Goal: Transaction & Acquisition: Book appointment/travel/reservation

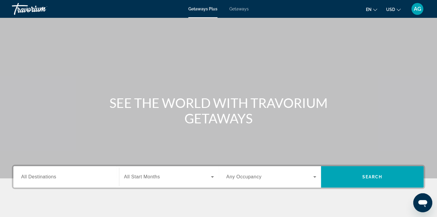
click at [240, 8] on span "Getaways" at bounding box center [238, 9] width 19 height 5
click at [67, 178] on input "Destination All Destinations" at bounding box center [66, 177] width 90 height 7
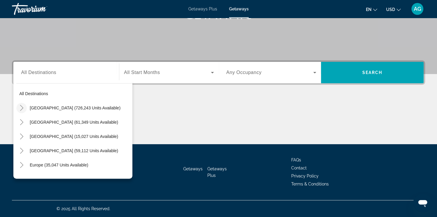
click at [21, 106] on icon "Toggle United States (726,243 units available)" at bounding box center [22, 108] width 6 height 6
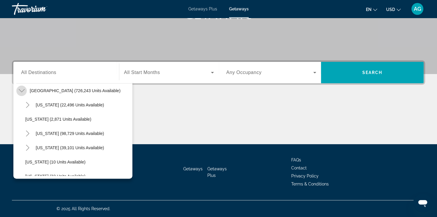
click at [21, 91] on icon "Toggle United States (726,243 units available)" at bounding box center [21, 90] width 6 height 3
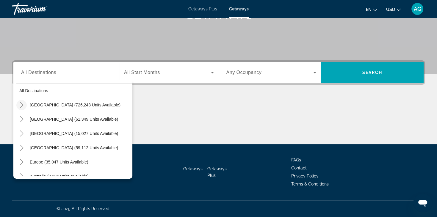
scroll to position [0, 0]
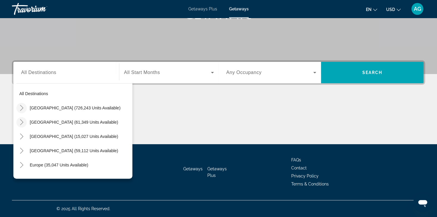
click at [21, 124] on icon "Toggle Mexico (61,349 units available)" at bounding box center [22, 122] width 6 height 6
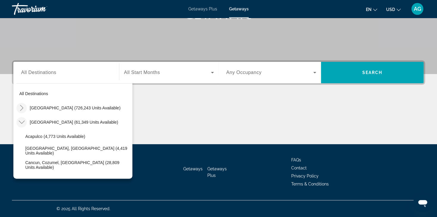
scroll to position [32, 0]
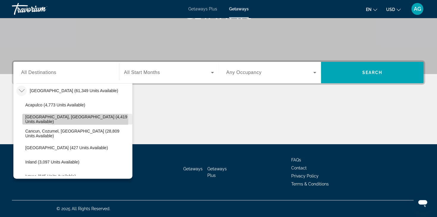
click at [50, 121] on span "Baja Peninsula, Los Cabos (4,419 units available)" at bounding box center [77, 119] width 104 height 10
type input "**********"
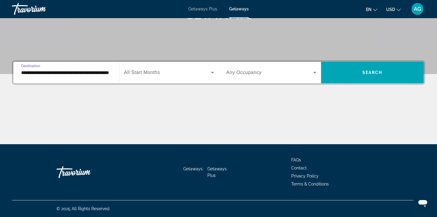
click at [208, 74] on span "Search widget" at bounding box center [167, 72] width 87 height 7
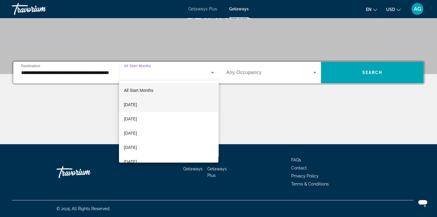
click at [171, 104] on mat-option "September 2025" at bounding box center [168, 105] width 99 height 14
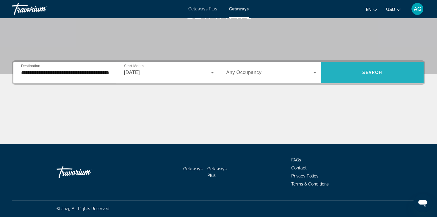
click at [383, 72] on span "Search widget" at bounding box center [372, 72] width 103 height 14
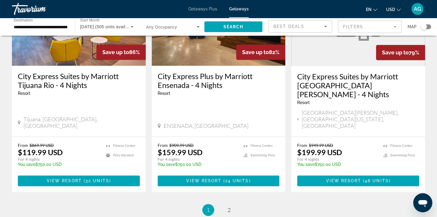
scroll to position [763, 0]
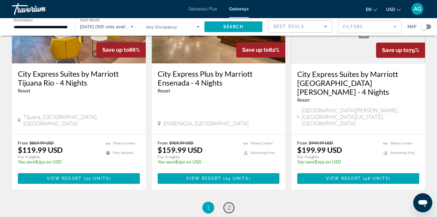
click at [227, 204] on span "2" at bounding box center [228, 207] width 3 height 7
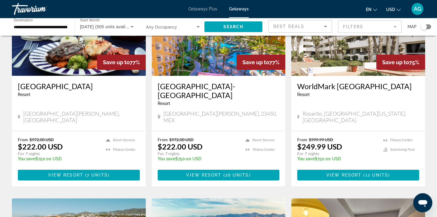
scroll to position [79, 0]
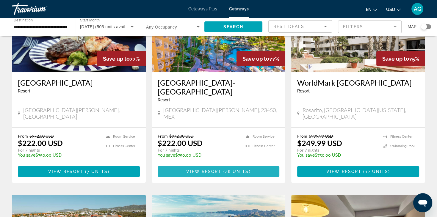
click at [207, 169] on span "View Resort" at bounding box center [203, 171] width 35 height 5
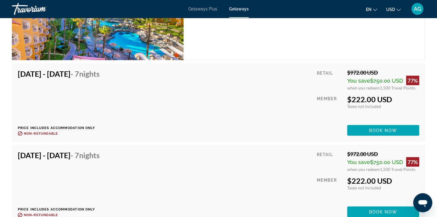
scroll to position [1157, 0]
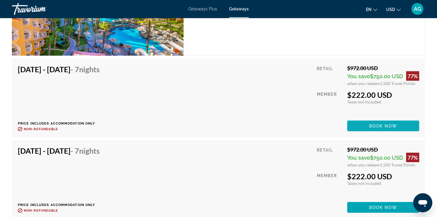
click at [374, 124] on span "Book now" at bounding box center [383, 126] width 28 height 5
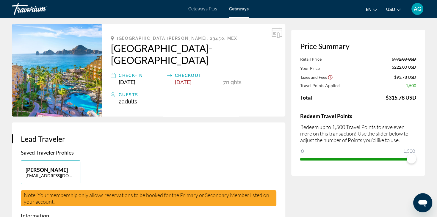
scroll to position [22, 0]
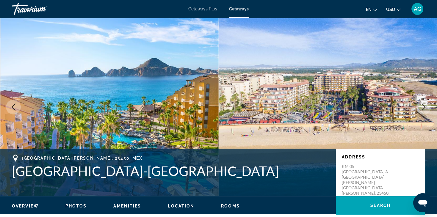
click at [201, 10] on span "Getaways Plus" at bounding box center [202, 9] width 29 height 5
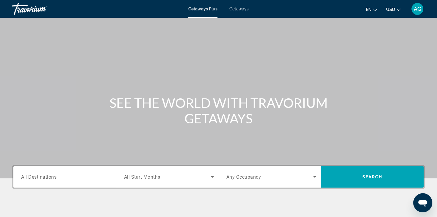
click at [211, 7] on span "Getaways Plus" at bounding box center [202, 9] width 29 height 5
click at [57, 176] on input "Destination All Destinations" at bounding box center [66, 177] width 90 height 7
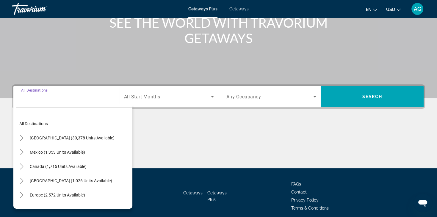
scroll to position [104, 0]
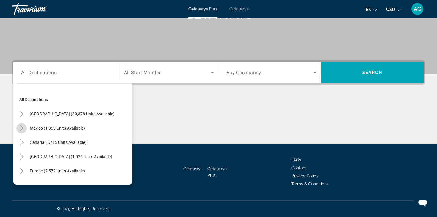
click at [23, 128] on icon "Toggle Mexico (1,353 units available)" at bounding box center [21, 128] width 3 height 6
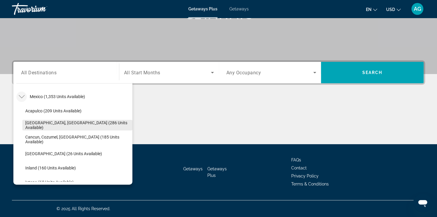
click at [78, 123] on span "Baja Peninsula, Los Cabos (286 units available)" at bounding box center [77, 125] width 104 height 10
type input "**********"
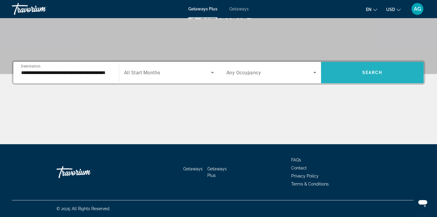
click at [375, 74] on span "Search" at bounding box center [372, 72] width 20 height 5
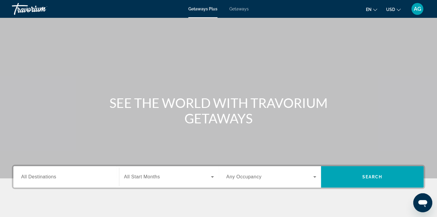
click at [76, 183] on div "Search widget" at bounding box center [66, 177] width 90 height 17
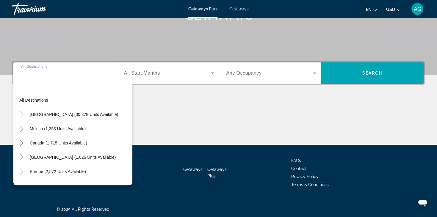
scroll to position [104, 0]
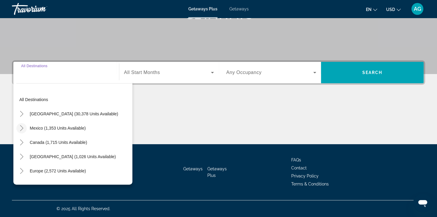
click at [22, 129] on icon "Toggle Mexico (1,353 units available)" at bounding box center [22, 128] width 6 height 6
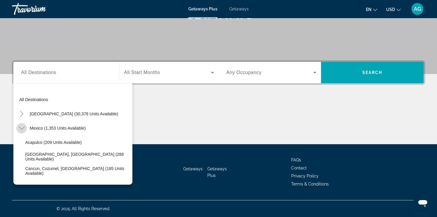
scroll to position [32, 0]
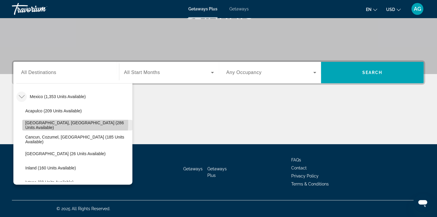
click at [60, 123] on span "[GEOGRAPHIC_DATA], [GEOGRAPHIC_DATA] (286 units available)" at bounding box center [77, 125] width 104 height 10
type input "**********"
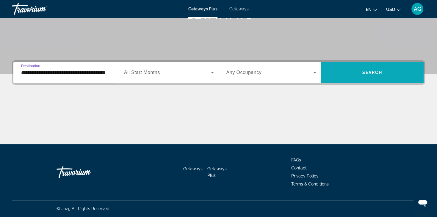
click at [361, 75] on span "Search widget" at bounding box center [372, 72] width 103 height 14
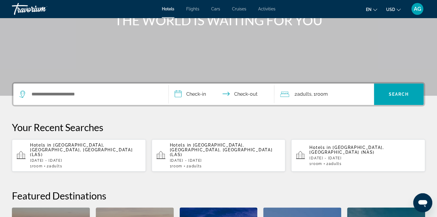
scroll to position [87, 0]
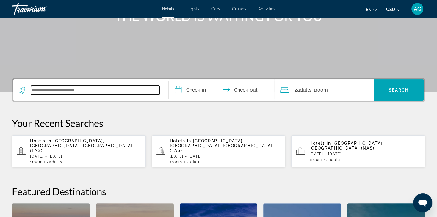
click at [49, 89] on input "Search widget" at bounding box center [95, 90] width 128 height 9
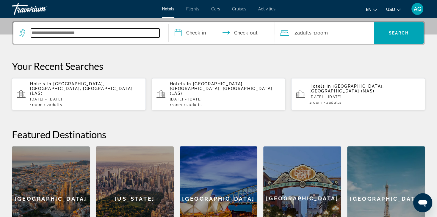
scroll to position [145, 0]
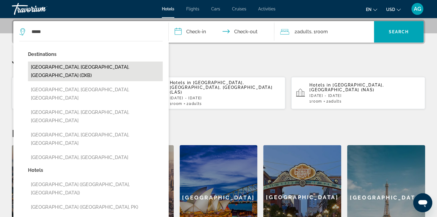
click at [56, 65] on button "[GEOGRAPHIC_DATA], [GEOGRAPHIC_DATA], [GEOGRAPHIC_DATA] (DXB)" at bounding box center [95, 72] width 135 height 20
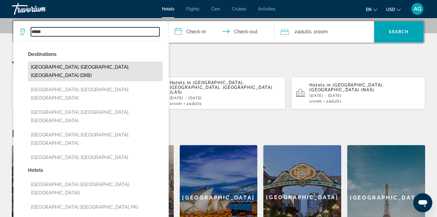
type input "**********"
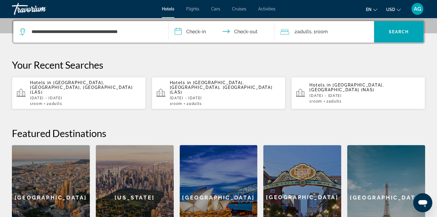
click at [201, 34] on input "**********" at bounding box center [223, 32] width 108 height 23
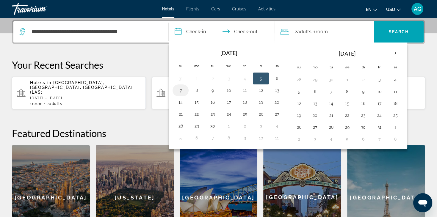
click at [182, 89] on button "7" at bounding box center [181, 90] width 10 height 8
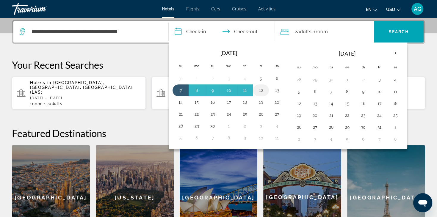
click at [262, 92] on button "12" at bounding box center [261, 90] width 10 height 8
type input "**********"
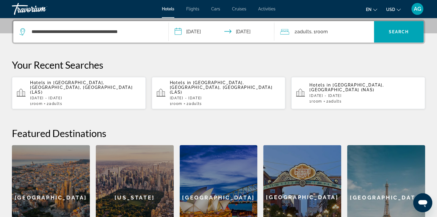
click at [278, 49] on div "**********" at bounding box center [218, 135] width 437 height 230
click at [353, 30] on div "2 Adult Adults , 1 Room rooms" at bounding box center [327, 32] width 94 height 8
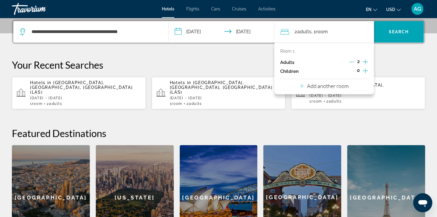
click at [330, 84] on p "Add another room" at bounding box center [328, 86] width 42 height 7
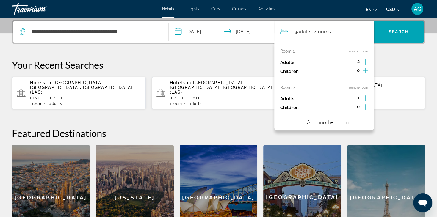
click at [364, 98] on icon "Increment adults" at bounding box center [364, 98] width 5 height 7
click at [334, 122] on p "Add another room" at bounding box center [328, 122] width 42 height 7
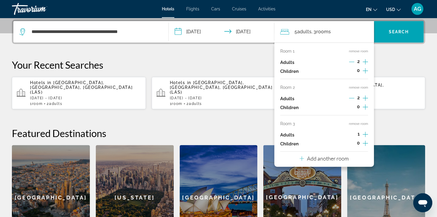
click at [363, 136] on icon "Increment adults" at bounding box center [364, 134] width 5 height 7
click at [384, 65] on p "Your Recent Searches" at bounding box center [218, 65] width 413 height 12
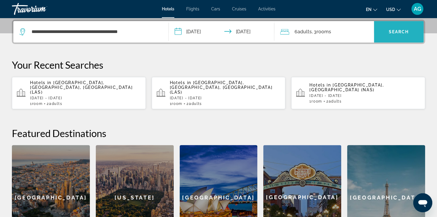
click at [406, 31] on span "Search" at bounding box center [399, 31] width 20 height 5
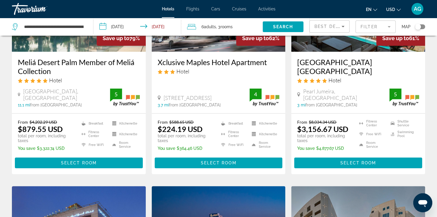
scroll to position [101, 0]
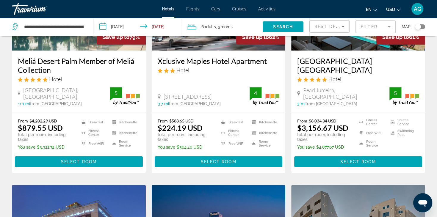
click at [388, 28] on mat-form-field "Filter" at bounding box center [375, 27] width 40 height 12
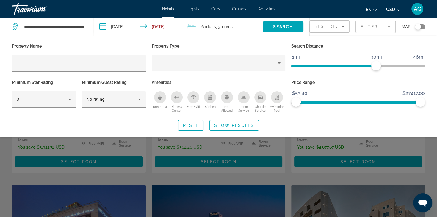
click at [419, 149] on div "Search widget" at bounding box center [218, 153] width 437 height 128
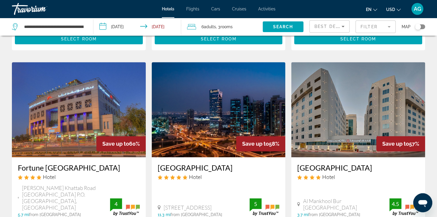
scroll to position [225, 0]
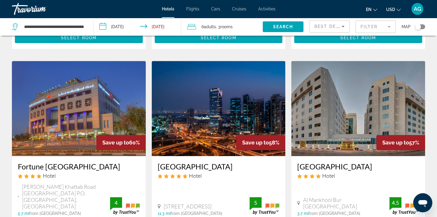
drag, startPoint x: 436, startPoint y: 78, endPoint x: 441, endPoint y: 95, distance: 17.3
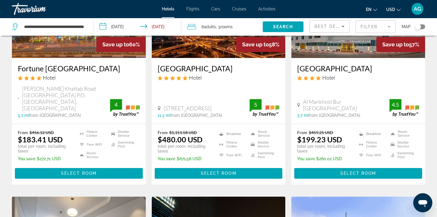
scroll to position [335, 0]
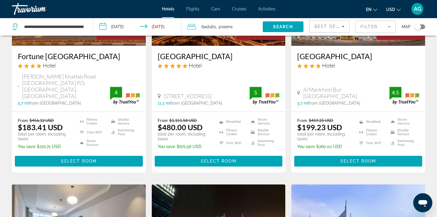
click at [387, 27] on mat-form-field "Filter" at bounding box center [375, 27] width 40 height 12
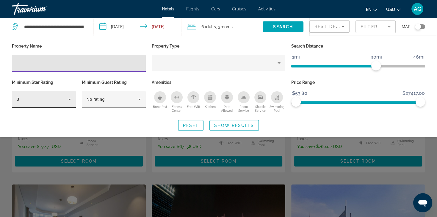
click at [69, 101] on icon "Hotel Filters" at bounding box center [69, 99] width 7 height 7
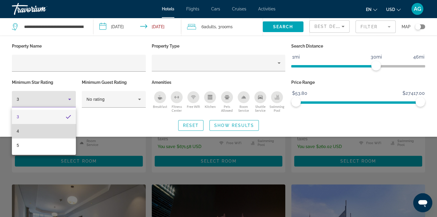
click at [53, 131] on mat-option "4" at bounding box center [44, 131] width 64 height 14
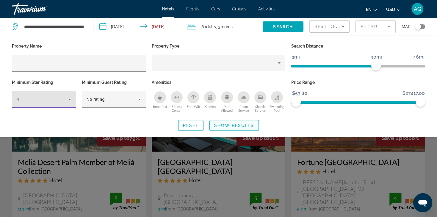
click at [242, 123] on span "Show Results" at bounding box center [234, 125] width 40 height 5
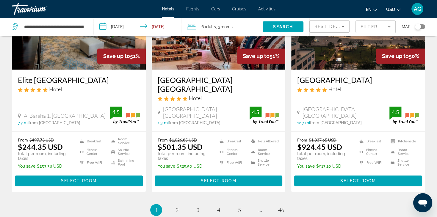
scroll to position [782, 0]
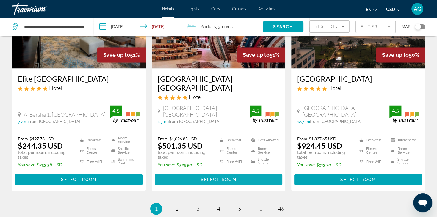
click at [212, 177] on span "Select Room" at bounding box center [218, 179] width 36 height 5
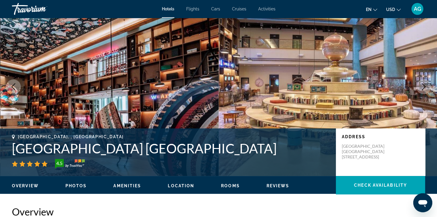
scroll to position [25, 0]
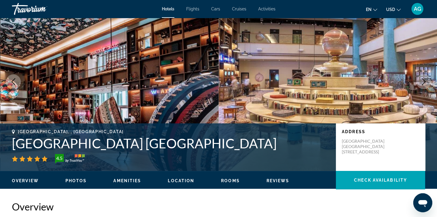
click at [422, 81] on icon "Next image" at bounding box center [423, 81] width 7 height 7
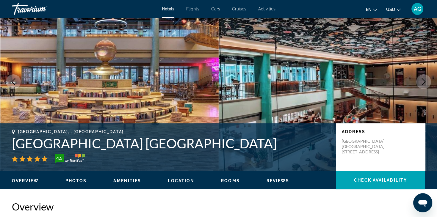
click at [422, 81] on icon "Next image" at bounding box center [423, 81] width 7 height 7
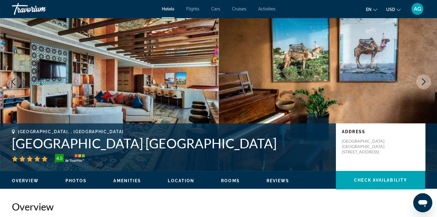
click at [422, 81] on icon "Next image" at bounding box center [423, 81] width 7 height 7
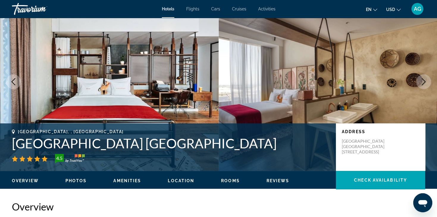
click at [422, 81] on icon "Next image" at bounding box center [423, 81] width 7 height 7
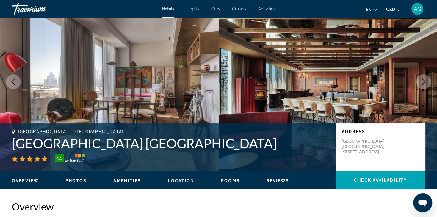
click at [422, 81] on icon "Next image" at bounding box center [423, 81] width 7 height 7
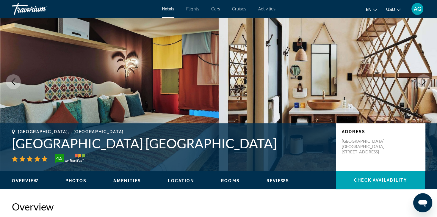
click at [422, 81] on icon "Next image" at bounding box center [423, 81] width 7 height 7
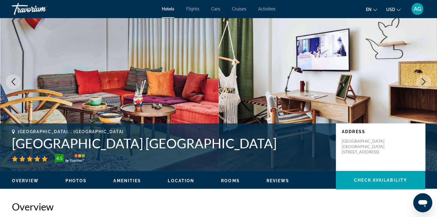
click at [422, 81] on icon "Next image" at bounding box center [423, 81] width 7 height 7
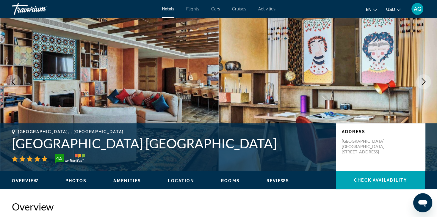
click at [422, 81] on icon "Next image" at bounding box center [423, 81] width 7 height 7
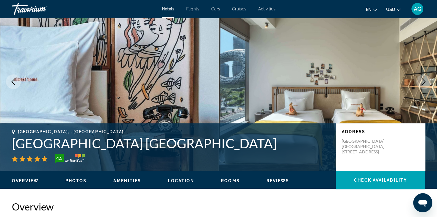
click at [422, 81] on icon "Next image" at bounding box center [423, 81] width 7 height 7
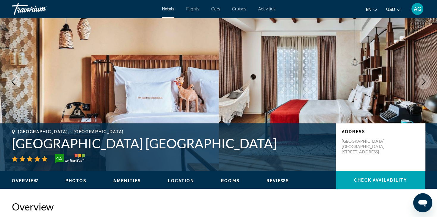
click at [422, 81] on icon "Next image" at bounding box center [423, 81] width 7 height 7
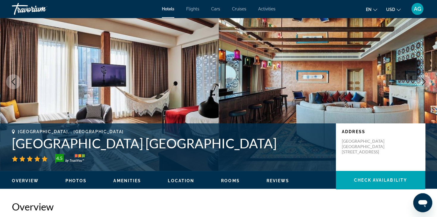
click at [422, 81] on icon "Next image" at bounding box center [423, 81] width 7 height 7
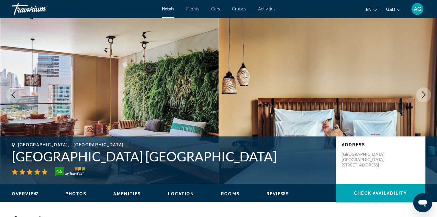
scroll to position [0, 0]
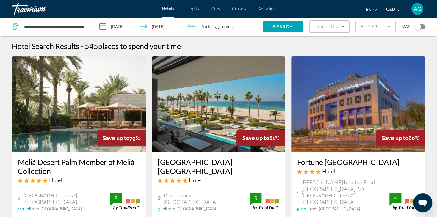
click at [264, 9] on span "Activities" at bounding box center [266, 9] width 17 height 5
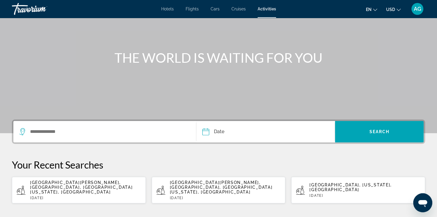
scroll to position [47, 0]
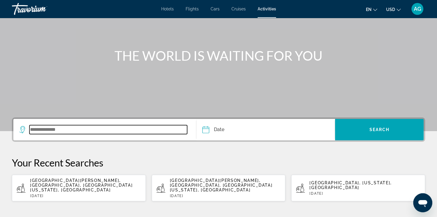
click at [52, 128] on input "Search widget" at bounding box center [108, 129] width 158 height 9
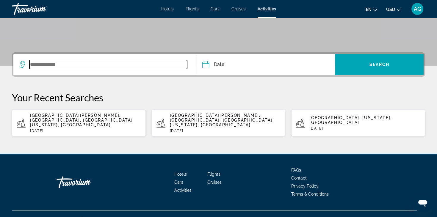
scroll to position [117, 0]
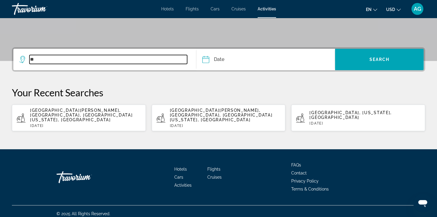
type input "*"
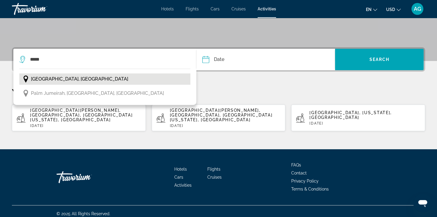
click at [63, 80] on span "[GEOGRAPHIC_DATA], [GEOGRAPHIC_DATA]" at bounding box center [79, 79] width 97 height 8
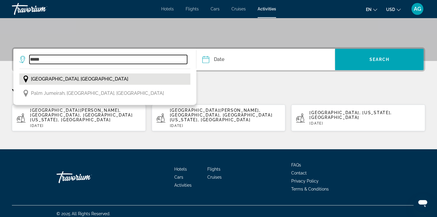
type input "**********"
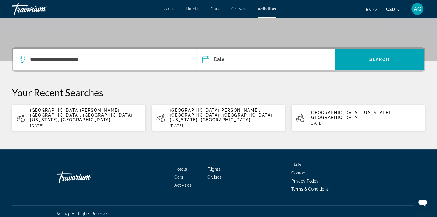
click at [253, 64] on input "Date" at bounding box center [235, 60] width 69 height 23
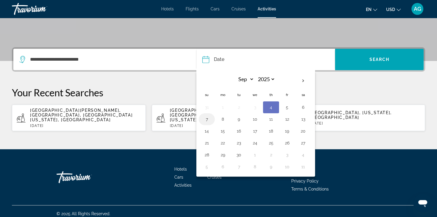
click at [205, 117] on button "7" at bounding box center [207, 119] width 10 height 8
type input "**********"
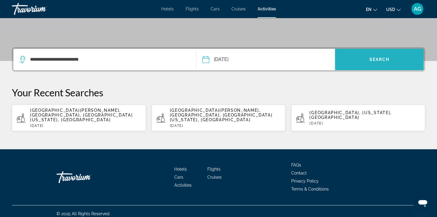
click at [377, 60] on span "Search" at bounding box center [379, 59] width 20 height 5
